Goal: Communication & Community: Answer question/provide support

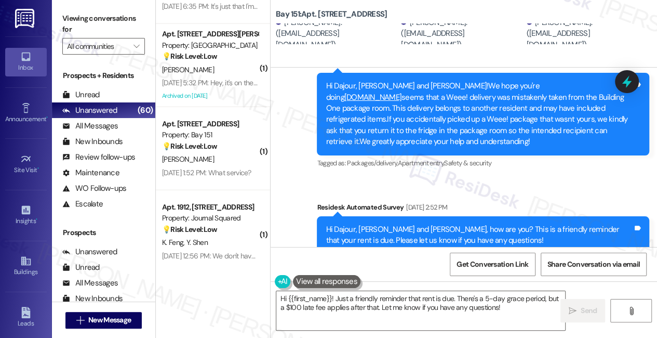
click at [82, 22] on label "Viewing conversations for" at bounding box center [103, 24] width 83 height 28
click at [91, 11] on label "Viewing conversations for" at bounding box center [103, 24] width 83 height 28
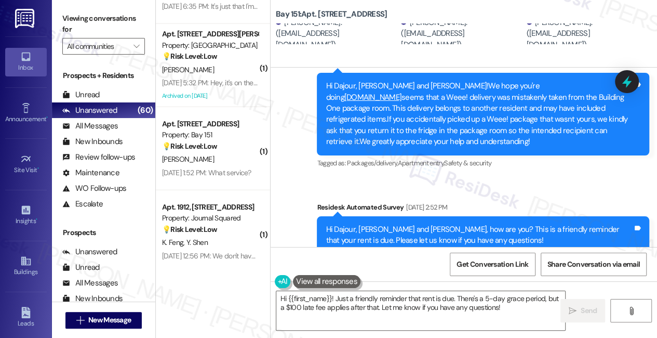
copy div "Hi Dajour, Duana and Tiffany!We hope this message finds you well.We would like …"
click at [78, 24] on label "Viewing conversations for" at bounding box center [103, 24] width 83 height 28
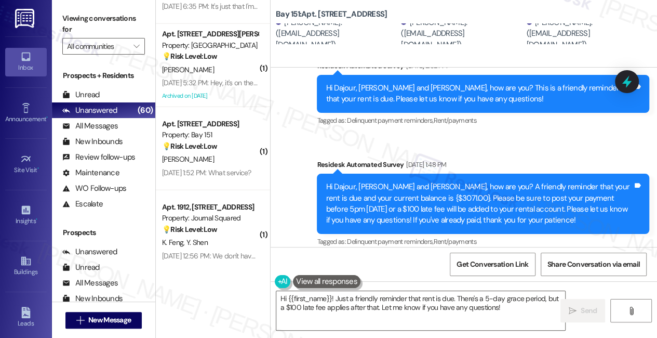
scroll to position [24873, 0]
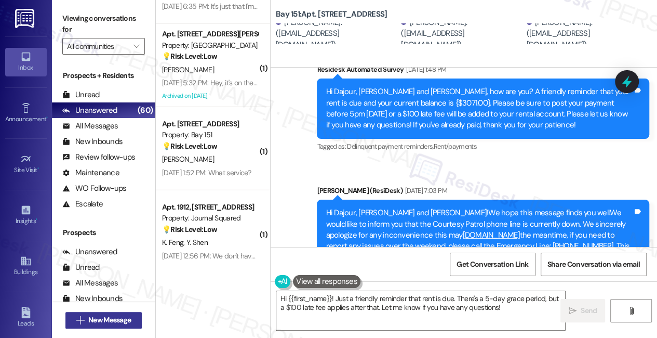
click at [105, 324] on span "New Message" at bounding box center [109, 319] width 43 height 11
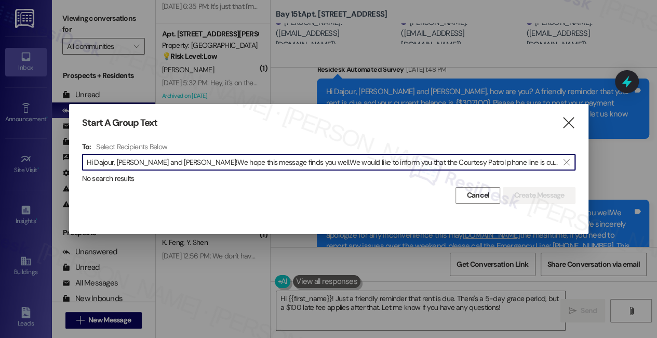
scroll to position [0, 1165]
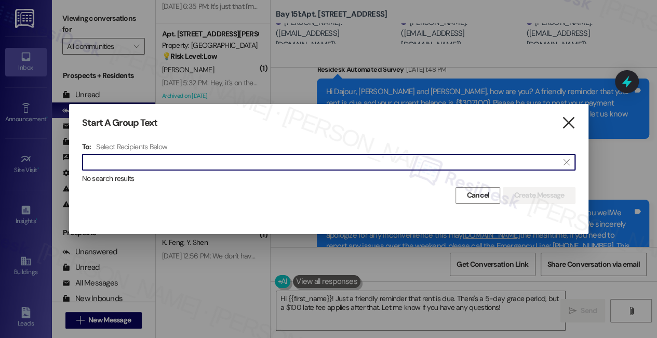
type input "Hi Dajour, Duana and Tiffany!We hope this message finds you well.We would like …"
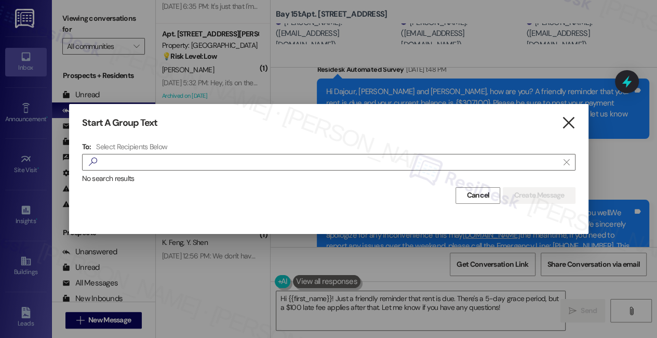
click at [571, 124] on icon "" at bounding box center [568, 122] width 14 height 11
